Goal: Transaction & Acquisition: Obtain resource

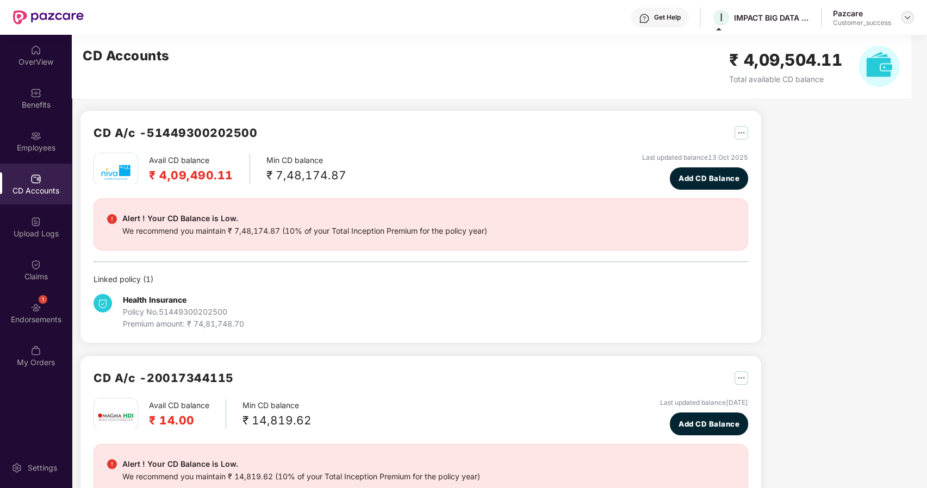
click at [905, 16] on img at bounding box center [907, 17] width 9 height 9
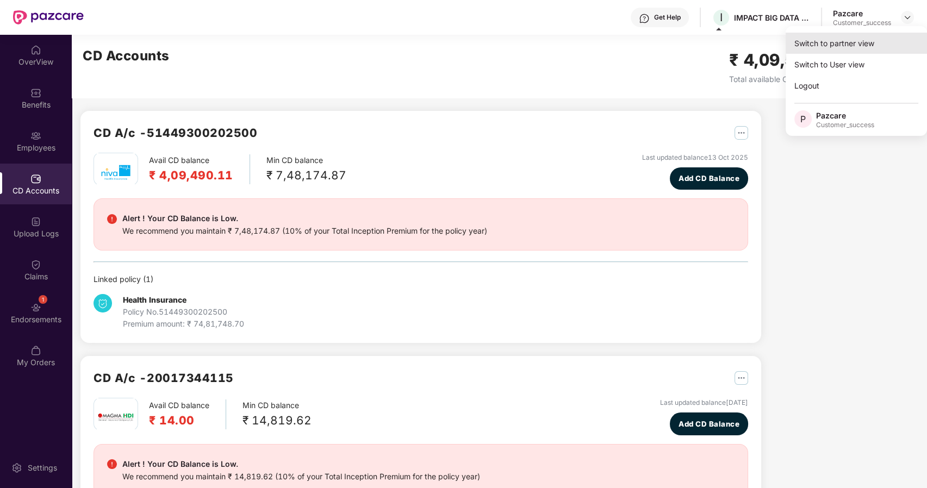
click at [867, 38] on div "Switch to partner view" at bounding box center [856, 43] width 141 height 21
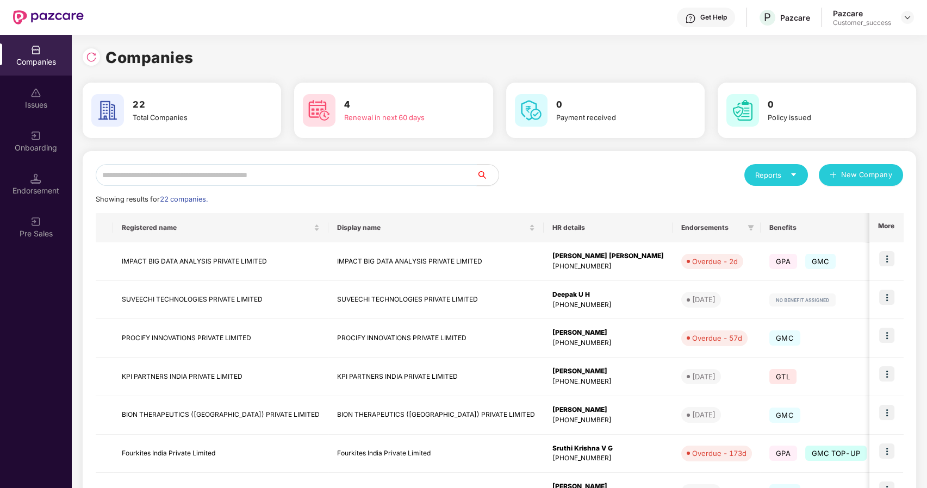
click at [312, 172] on input "text" at bounding box center [286, 175] width 381 height 22
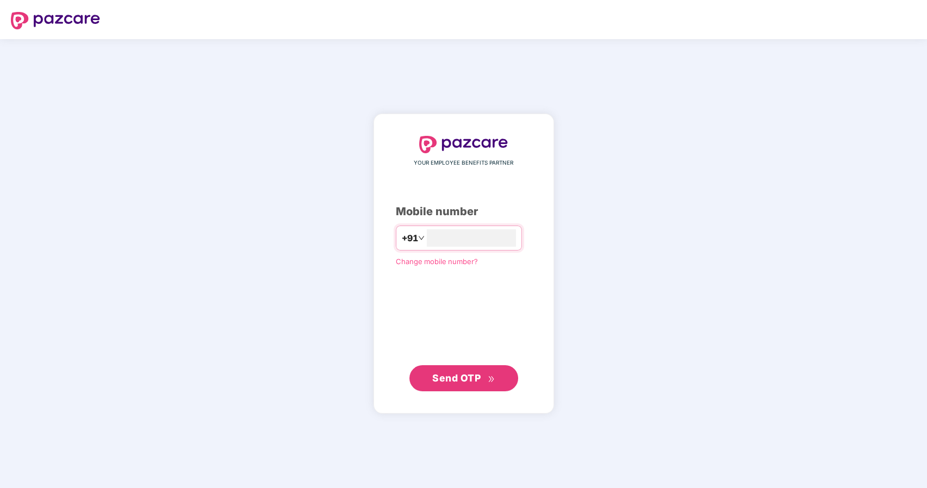
type input "**********"
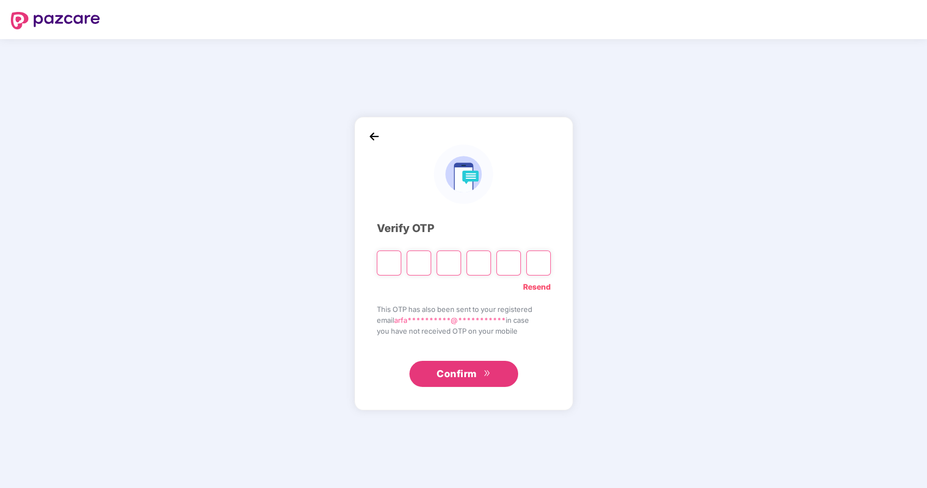
type input "*"
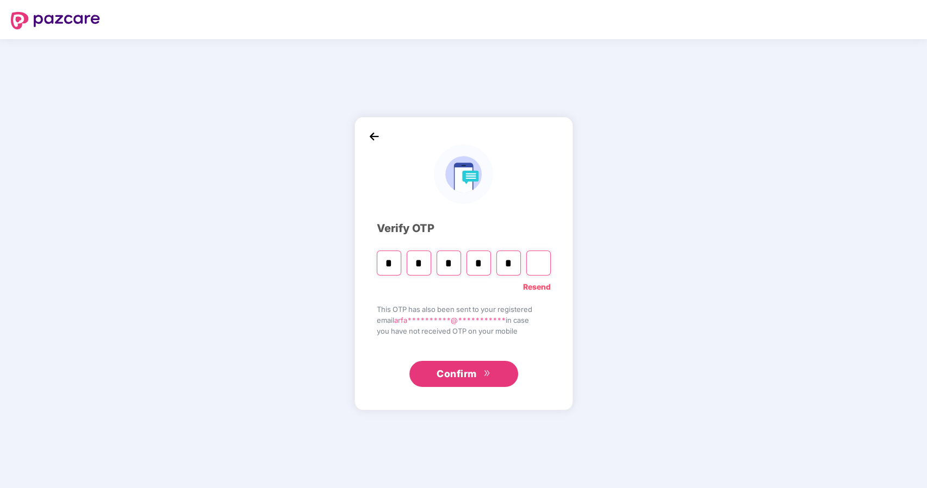
type input "*"
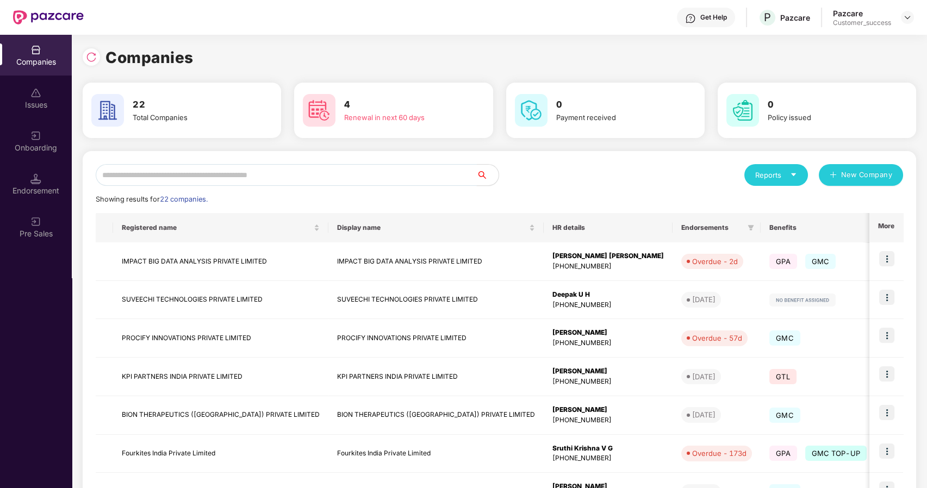
click at [308, 178] on input "text" at bounding box center [286, 175] width 381 height 22
click at [276, 176] on input "text" at bounding box center [286, 175] width 381 height 22
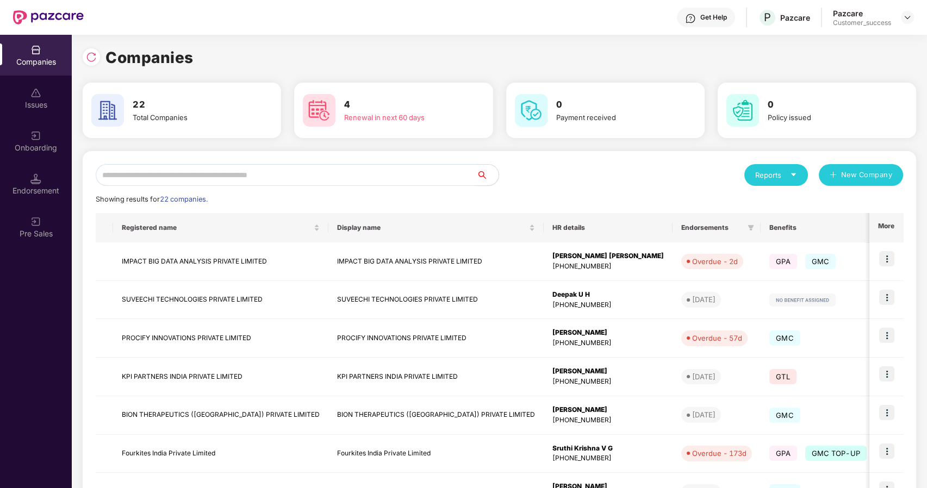
click at [192, 174] on input "text" at bounding box center [286, 175] width 381 height 22
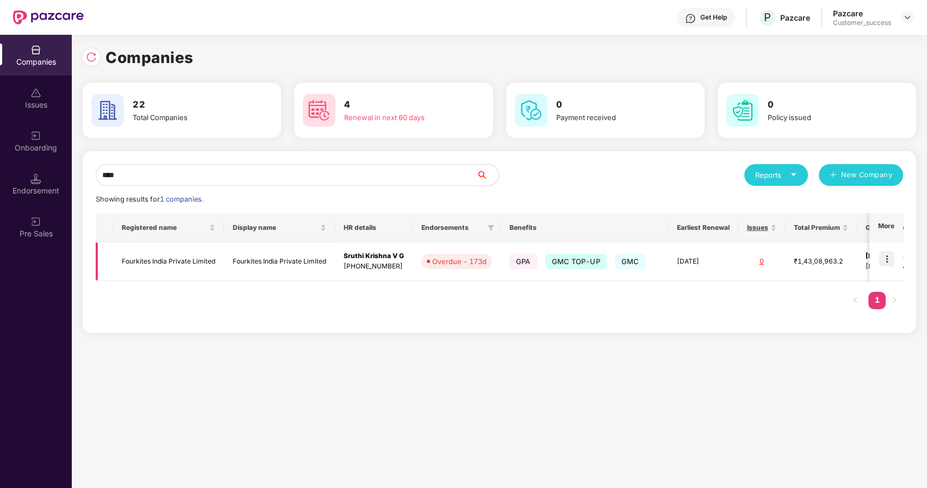
type input "****"
click at [154, 259] on td "Fourkites India Private Limited" at bounding box center [168, 261] width 111 height 39
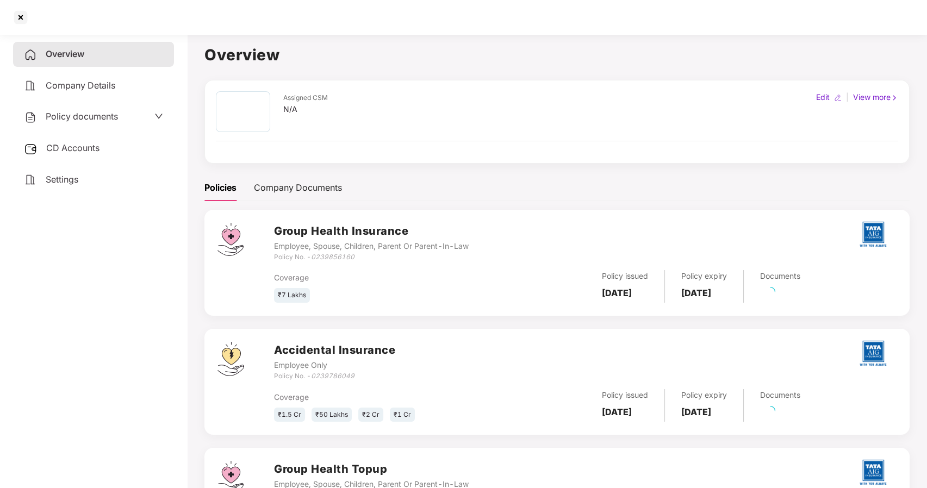
click at [104, 120] on span "Policy documents" at bounding box center [82, 116] width 72 height 11
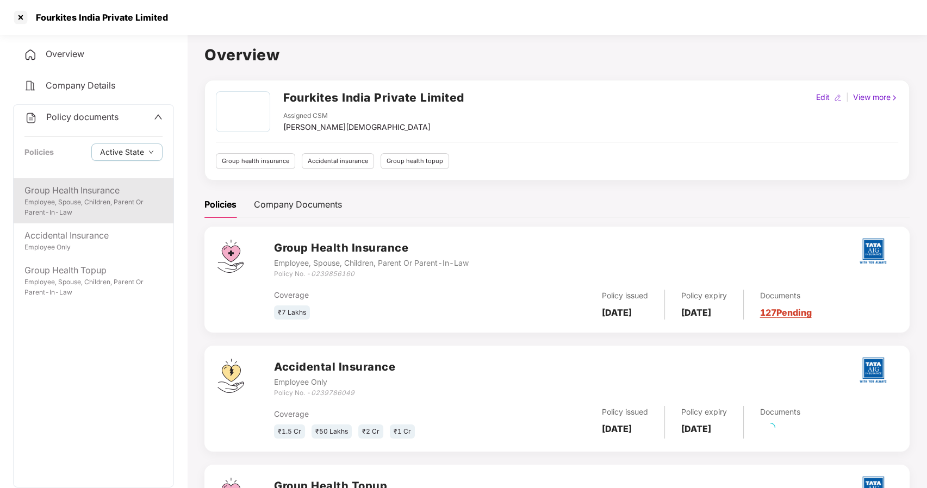
click at [95, 182] on div "Group Health Insurance Employee, Spouse, Children, Parent Or Parent-In-Law" at bounding box center [94, 200] width 160 height 45
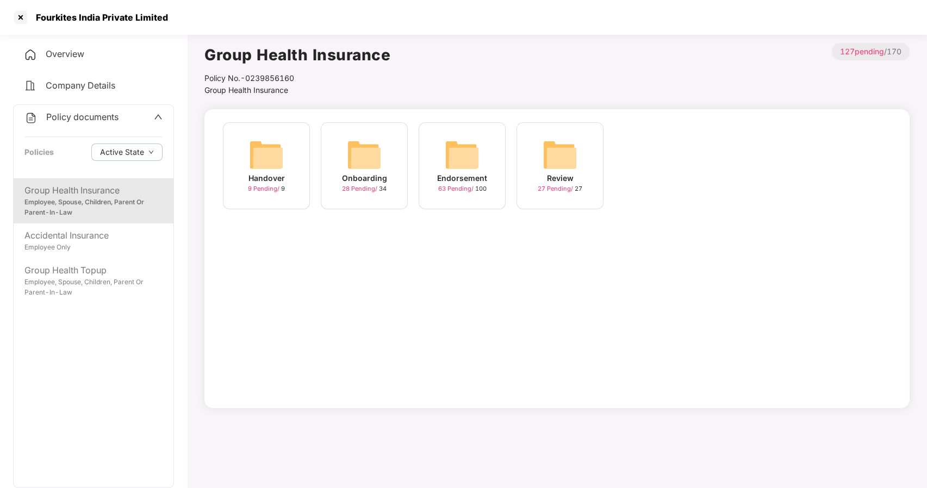
click at [452, 157] on img at bounding box center [462, 155] width 35 height 35
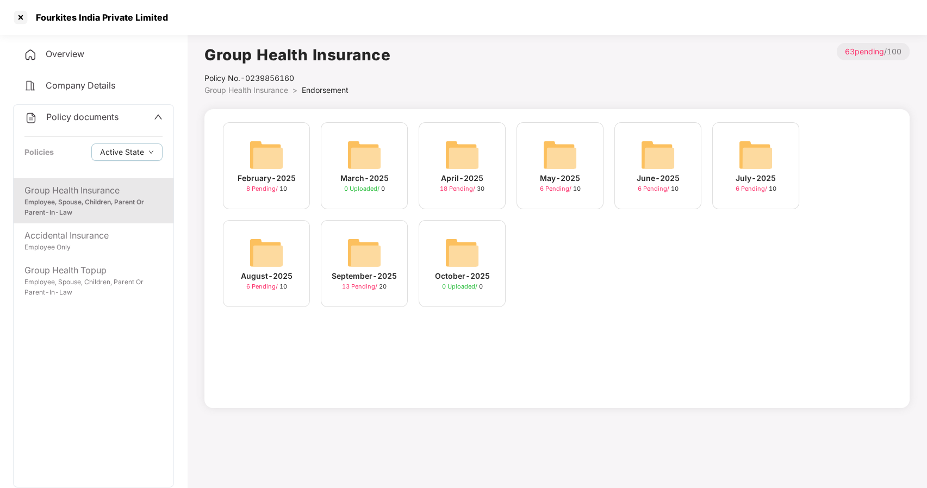
click at [359, 246] on img at bounding box center [364, 252] width 35 height 35
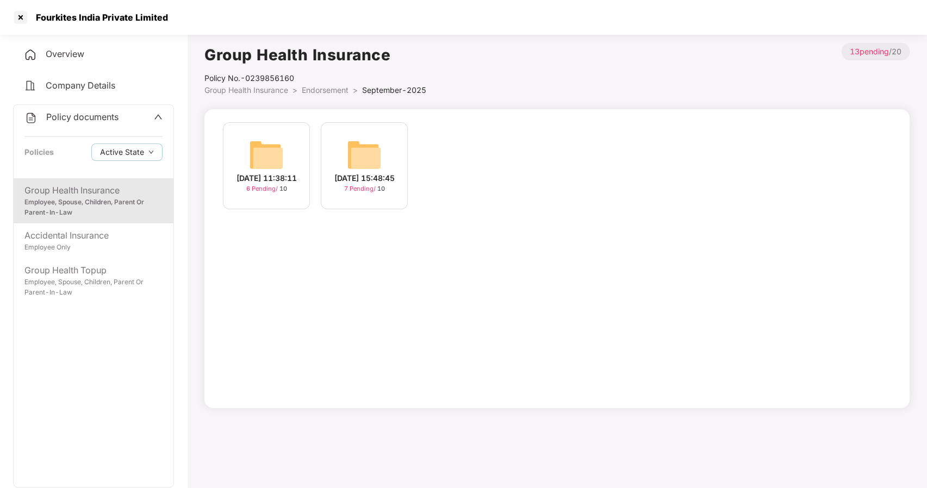
click at [369, 179] on div "30-Sep-2025 15:48:45" at bounding box center [364, 178] width 60 height 12
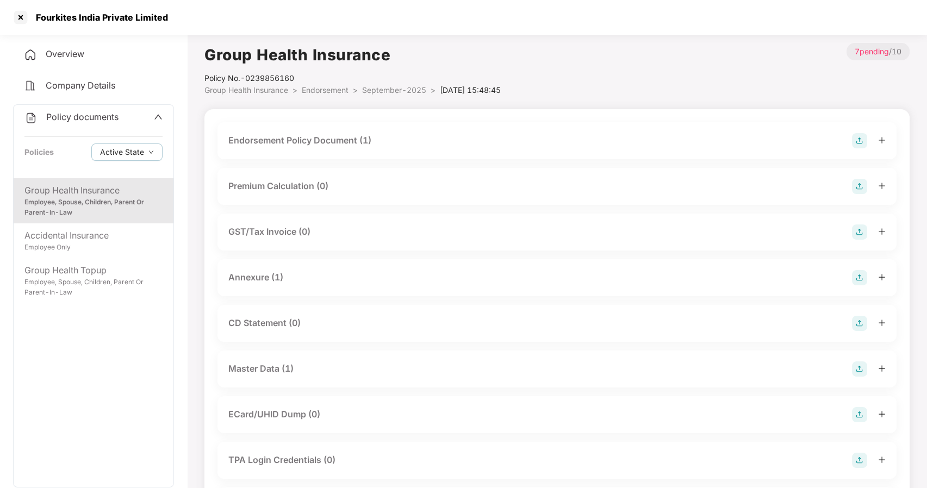
click at [245, 370] on div "Master Data (1)" at bounding box center [260, 369] width 65 height 14
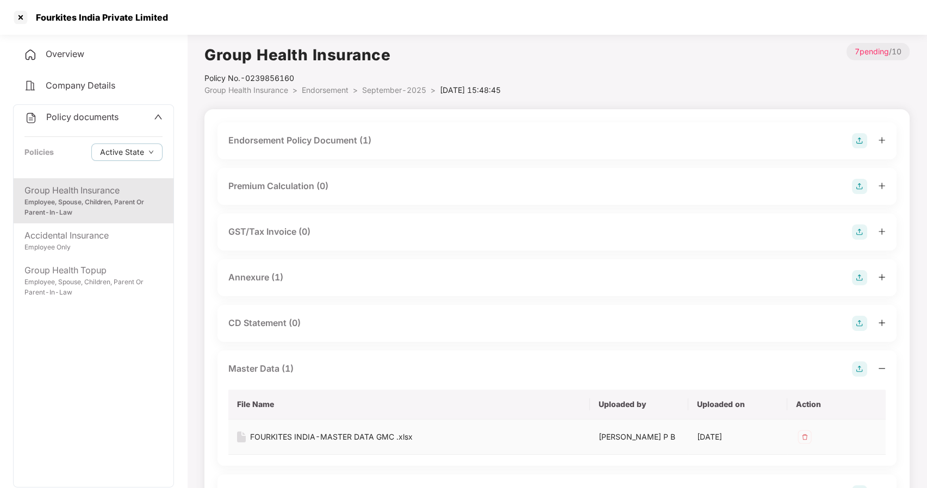
click at [291, 434] on div "FOURKITES INDIA-MASTER DATA GMC .xlsx" at bounding box center [331, 437] width 163 height 12
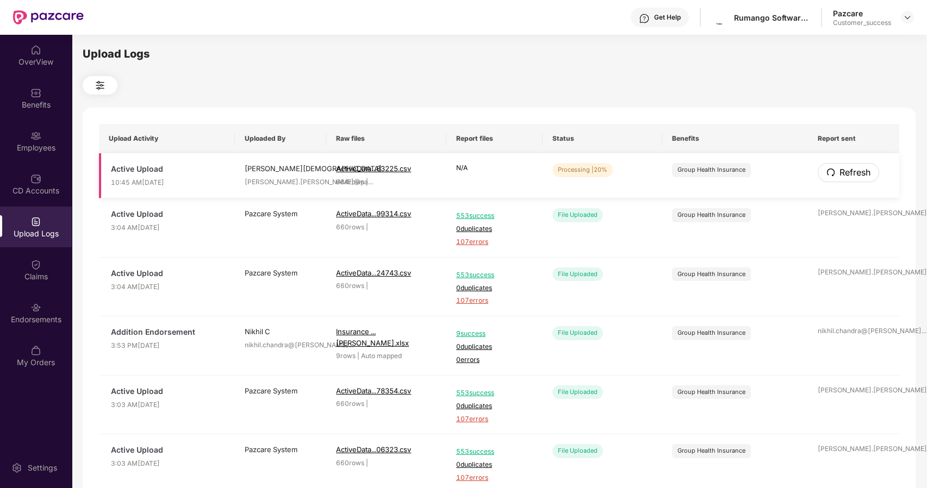
click at [839, 172] on span "Refresh" at bounding box center [854, 173] width 31 height 14
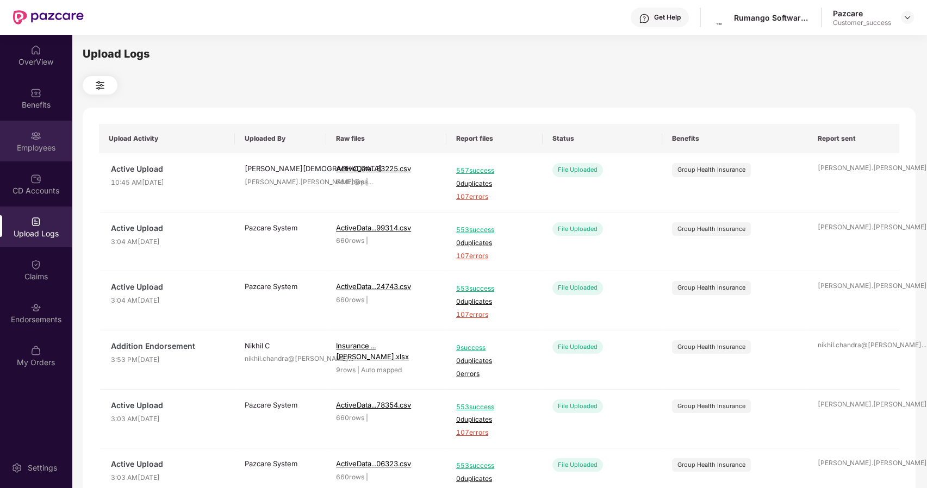
click at [39, 138] on img at bounding box center [35, 135] width 11 height 11
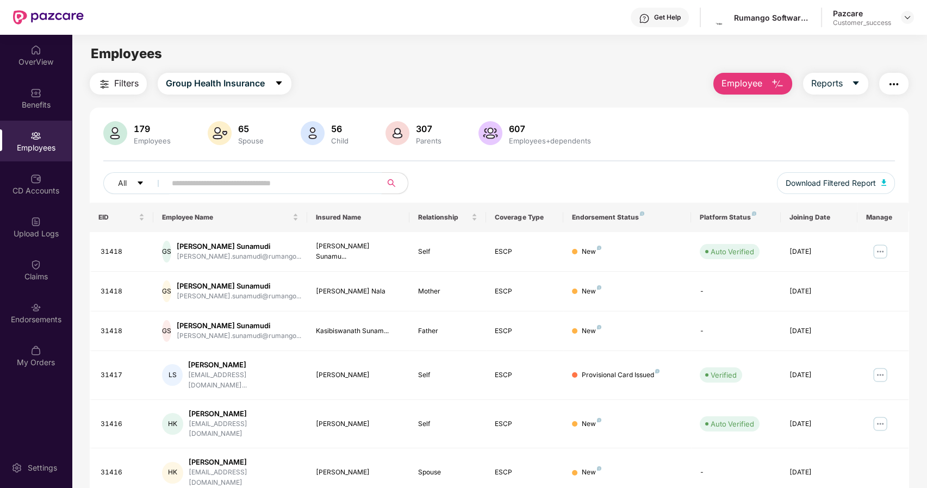
click at [185, 188] on input "text" at bounding box center [269, 183] width 195 height 16
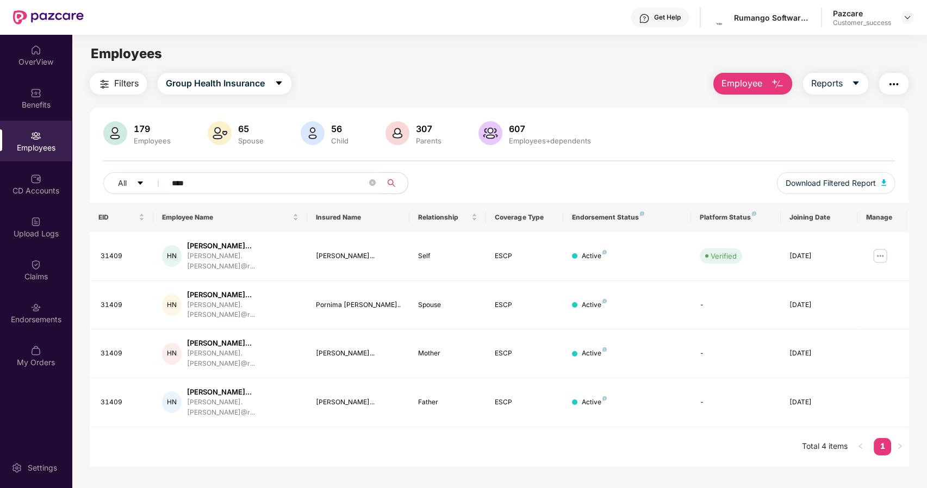
type input "****"
